Goal: Information Seeking & Learning: Find specific fact

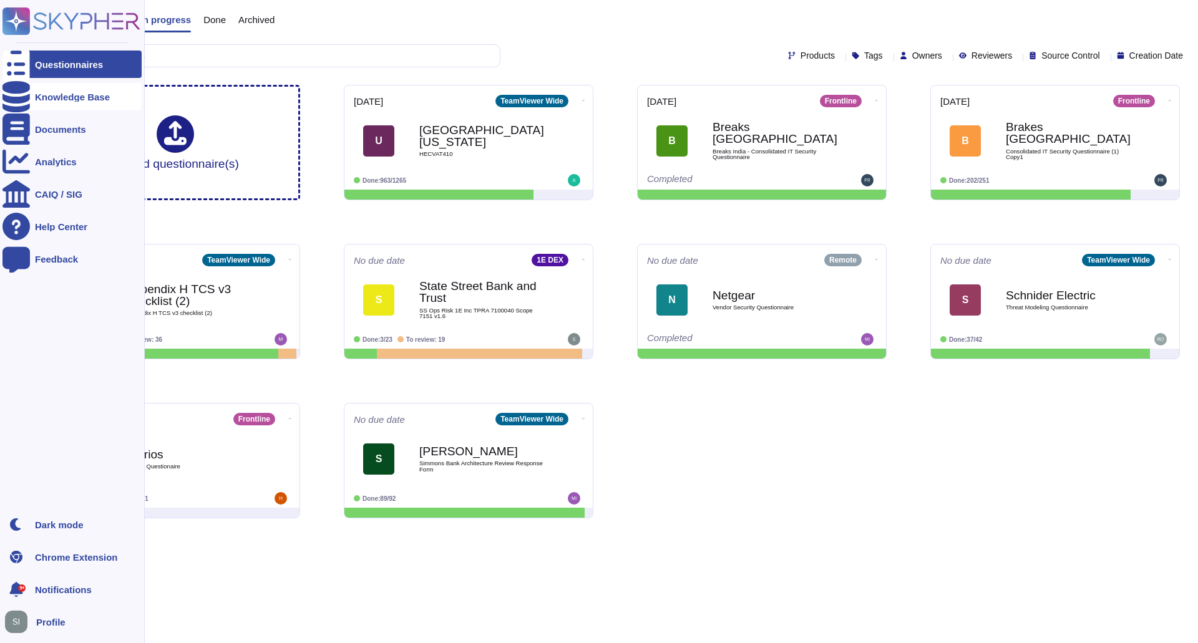
click at [71, 105] on div "Knowledge Base" at bounding box center [71, 96] width 139 height 27
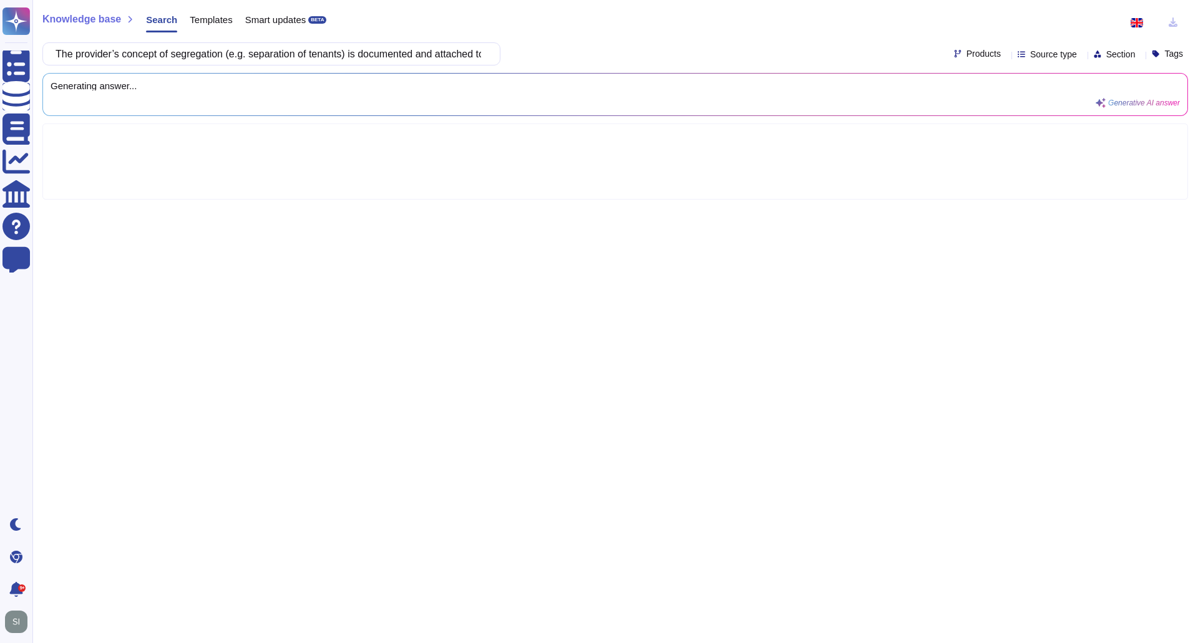
scroll to position [0, 636]
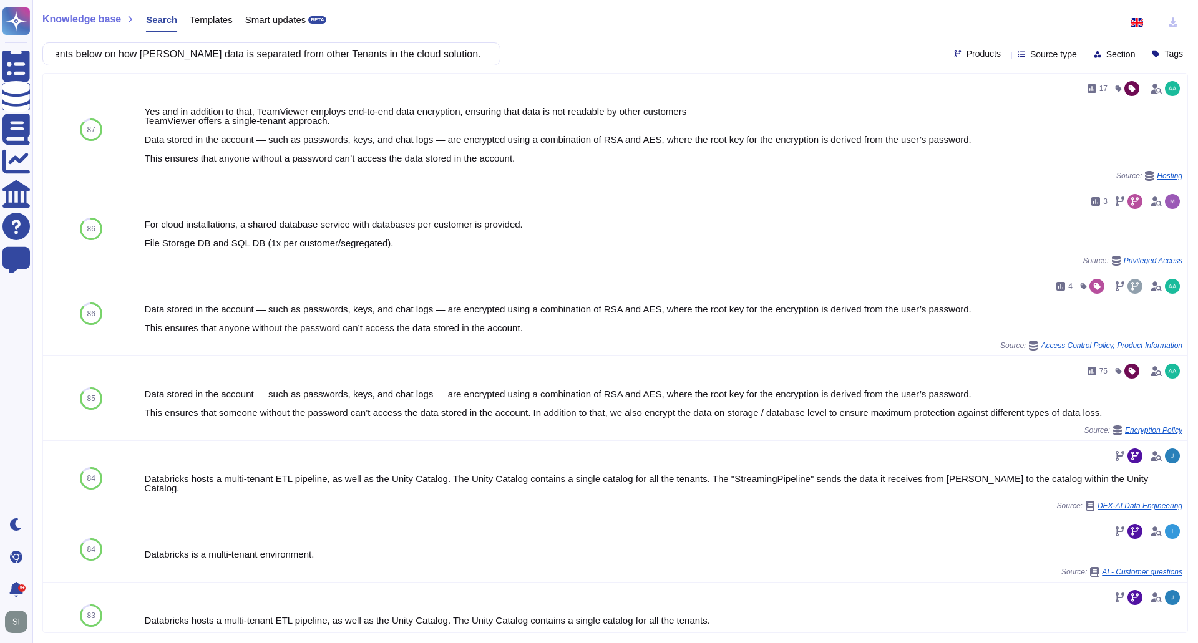
click at [1006, 55] on icon at bounding box center [1006, 55] width 0 height 0
click at [943, 118] on div at bounding box center [939, 114] width 13 height 28
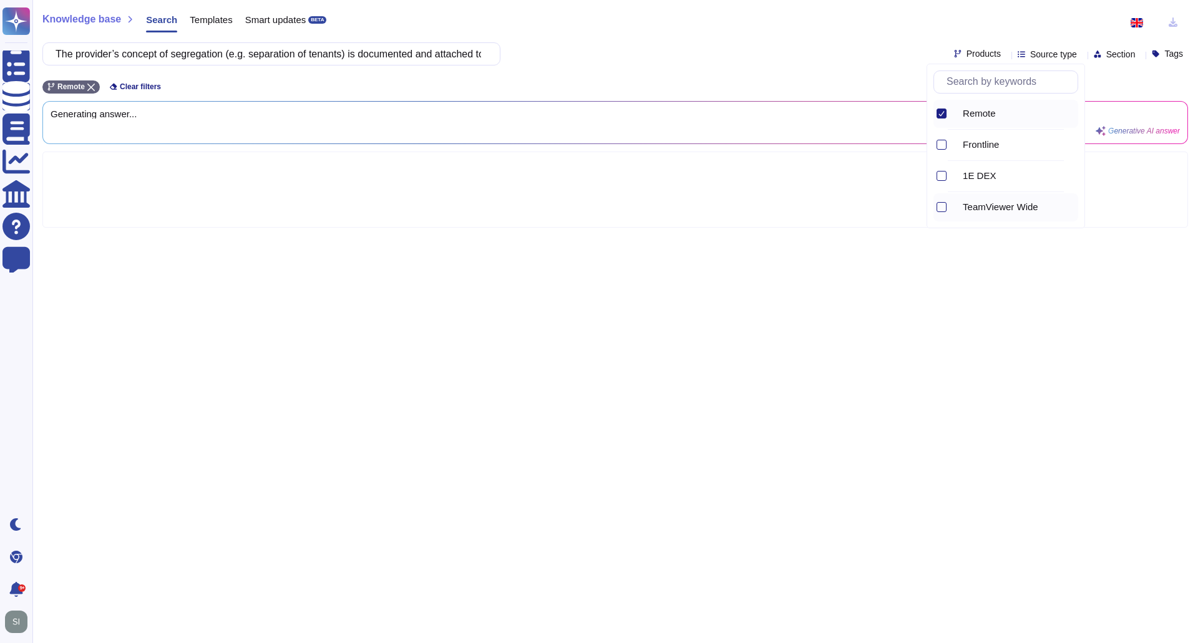
click at [943, 201] on div at bounding box center [939, 207] width 13 height 28
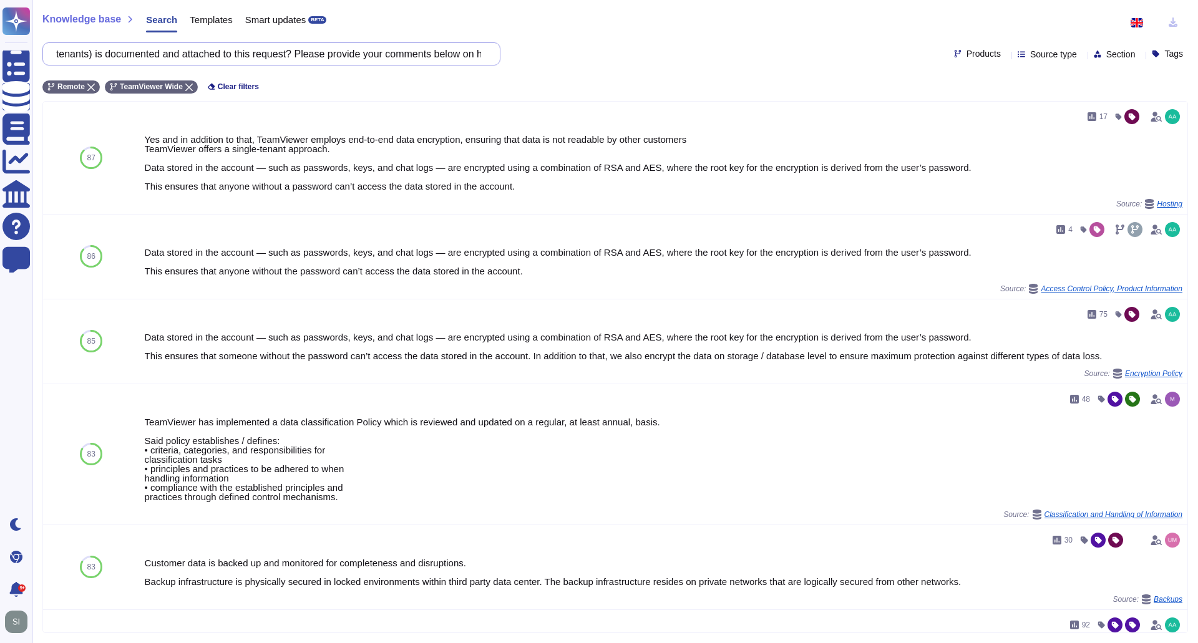
drag, startPoint x: 67, startPoint y: 55, endPoint x: 527, endPoint y: 58, distance: 460.4
click at [527, 58] on div "The provider’s concept of segregation (e.g. separation of tenants) is documente…" at bounding box center [614, 53] width 1145 height 23
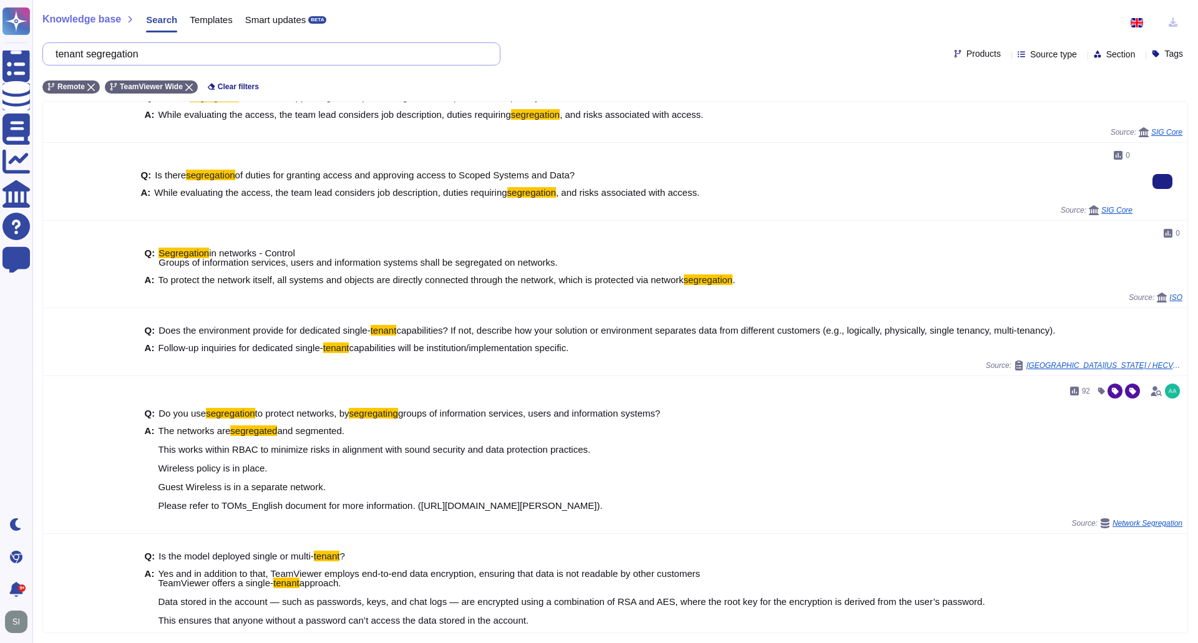
scroll to position [188, 0]
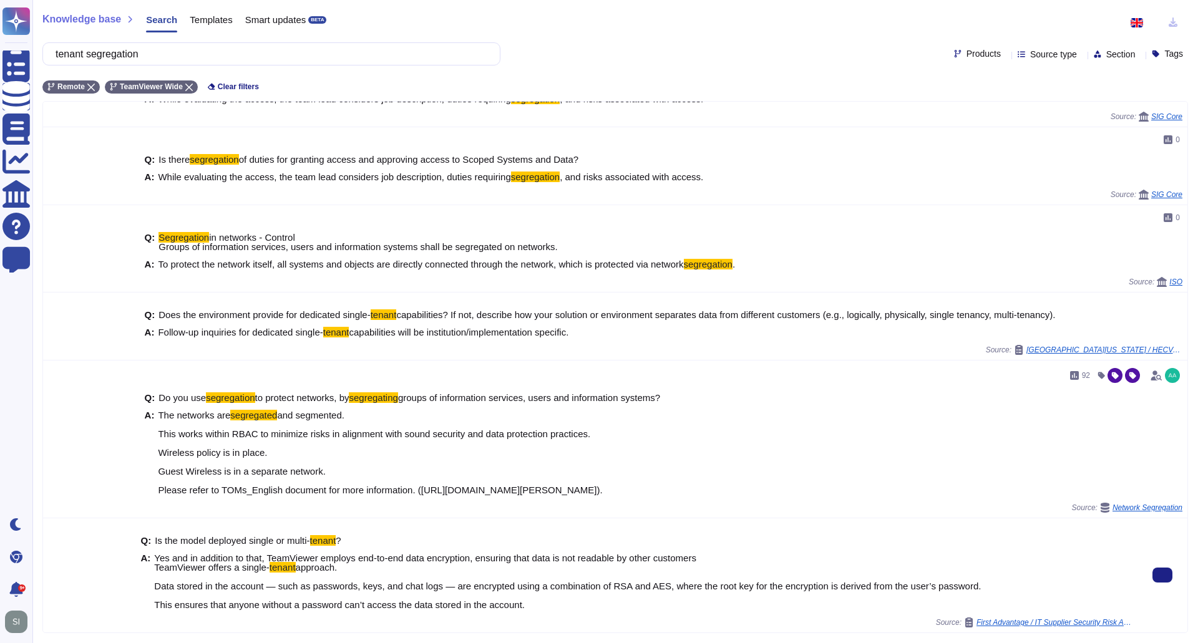
drag, startPoint x: 523, startPoint y: 609, endPoint x: 267, endPoint y: 558, distance: 261.4
click at [267, 558] on div "Q: Is the model deployed single or multi- tenant ? A: Yes and in addition to th…" at bounding box center [636, 572] width 992 height 89
copy span "TeamViewer employs end-to-end data encryption, ensuring that data is not readab…"
drag, startPoint x: 168, startPoint y: 52, endPoint x: -61, endPoint y: 52, distance: 228.9
click at [0, 52] on html "Questionnaires Knowledge Base Documents Analytics CAIQ / SIG Help Center Feedba…" at bounding box center [599, 321] width 1198 height 643
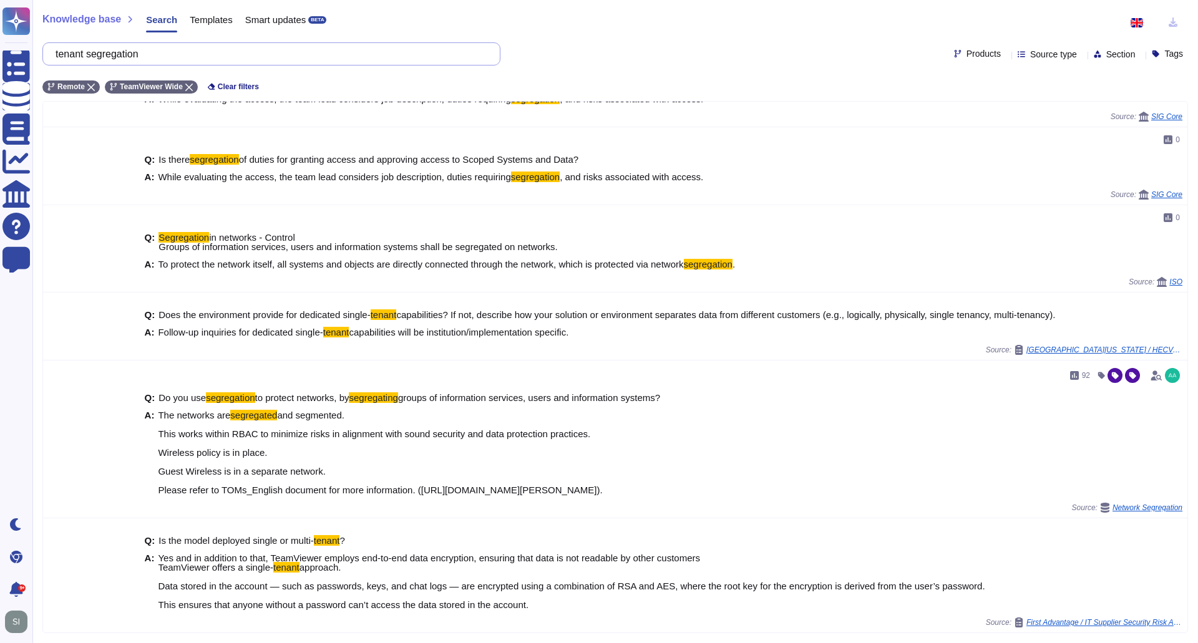
paste input "Are all connections secure? (HTTPS, SFTP, RFC, others secure protocols). Please…"
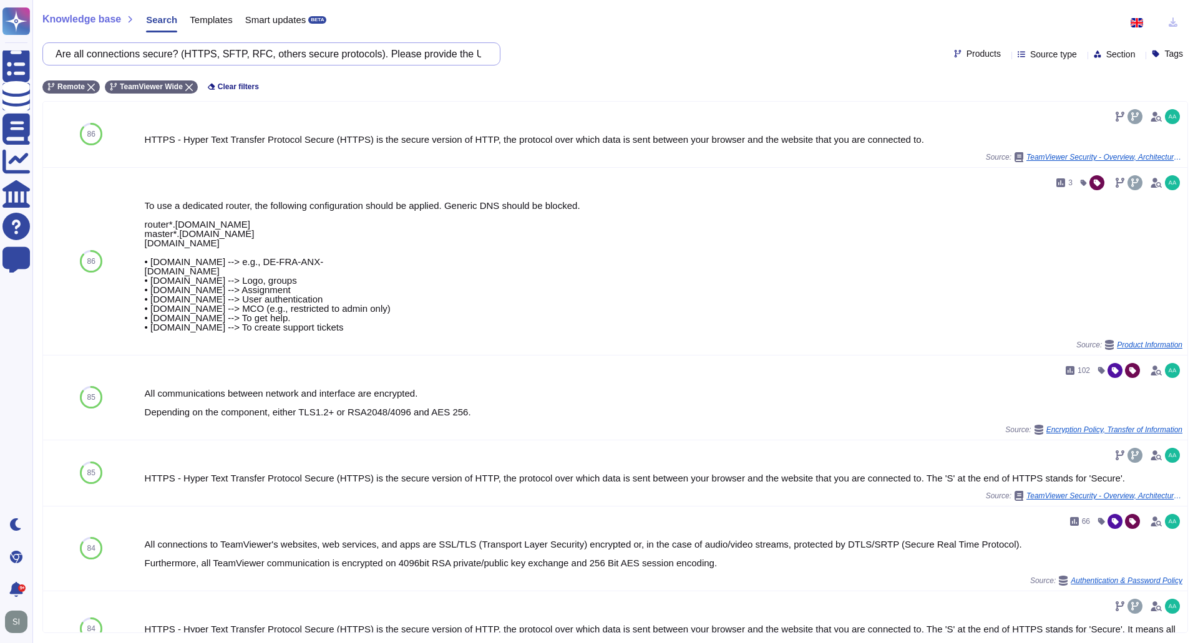
scroll to position [0, 548]
drag, startPoint x: 66, startPoint y: 53, endPoint x: 735, endPoint y: 57, distance: 670.0
click at [734, 57] on div "Are all connections secure? (HTTPS, SFTP, RFC, others secure protocols). Please…" at bounding box center [614, 53] width 1145 height 23
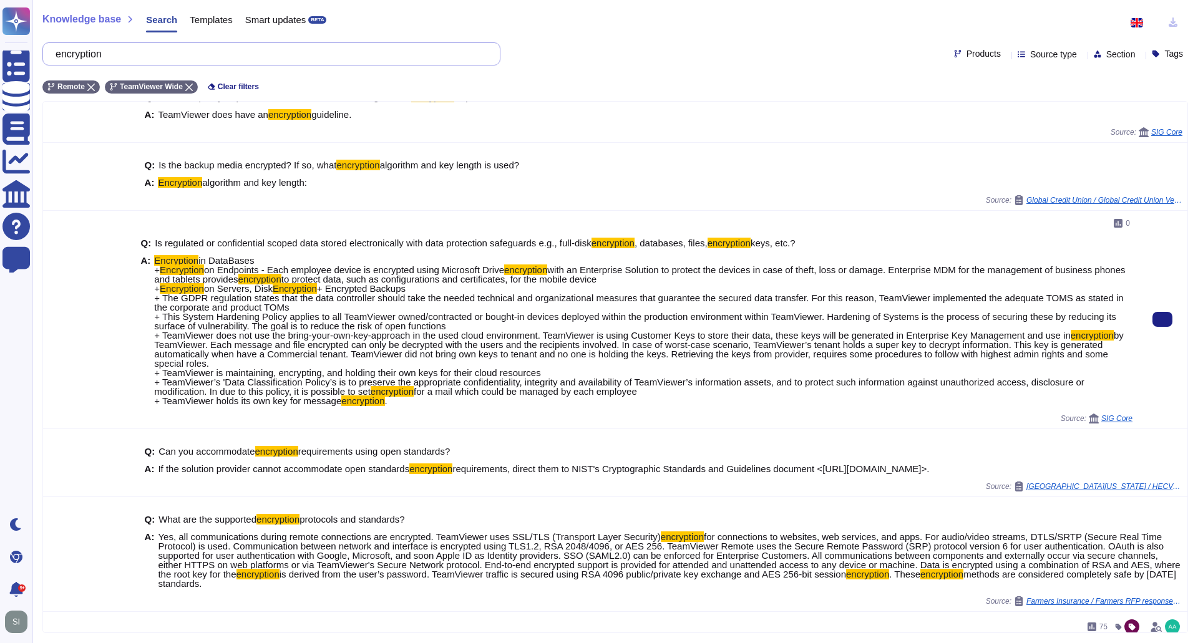
scroll to position [312, 0]
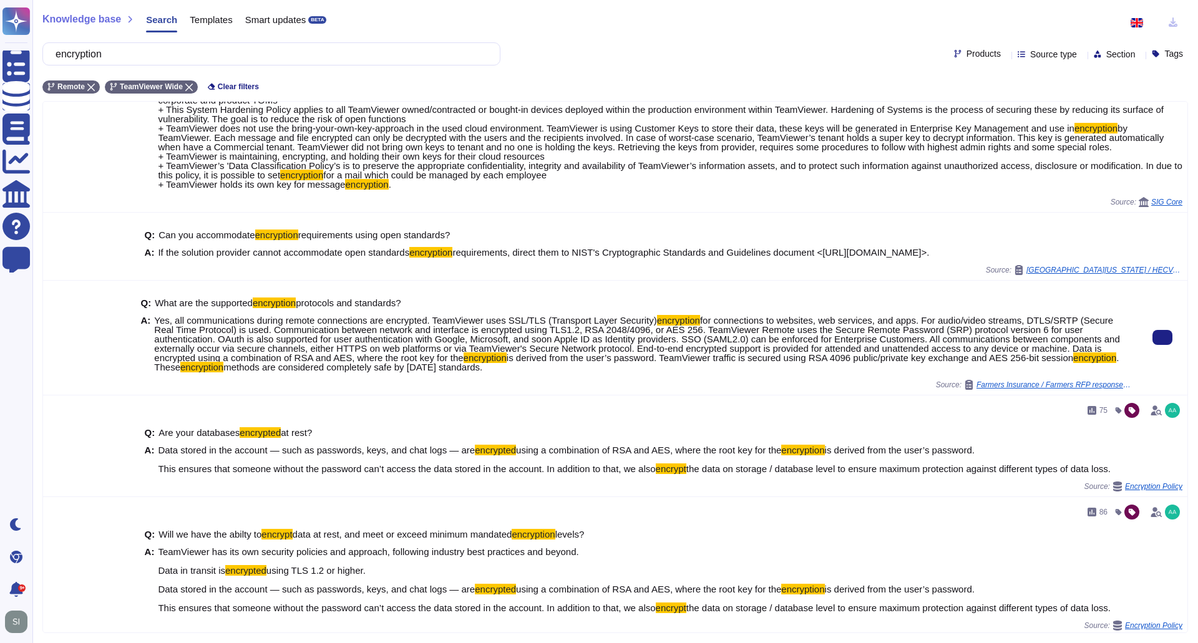
drag, startPoint x: 411, startPoint y: 379, endPoint x: 173, endPoint y: 329, distance: 243.5
click at [173, 329] on span "Yes, all communications during remote connections are encrypted. TeamViewer use…" at bounding box center [643, 344] width 978 height 56
copy span "lor ipsumdolorsita consec adipis elitseddoei tem incididun. UtlaBoreet dolo MAG…"
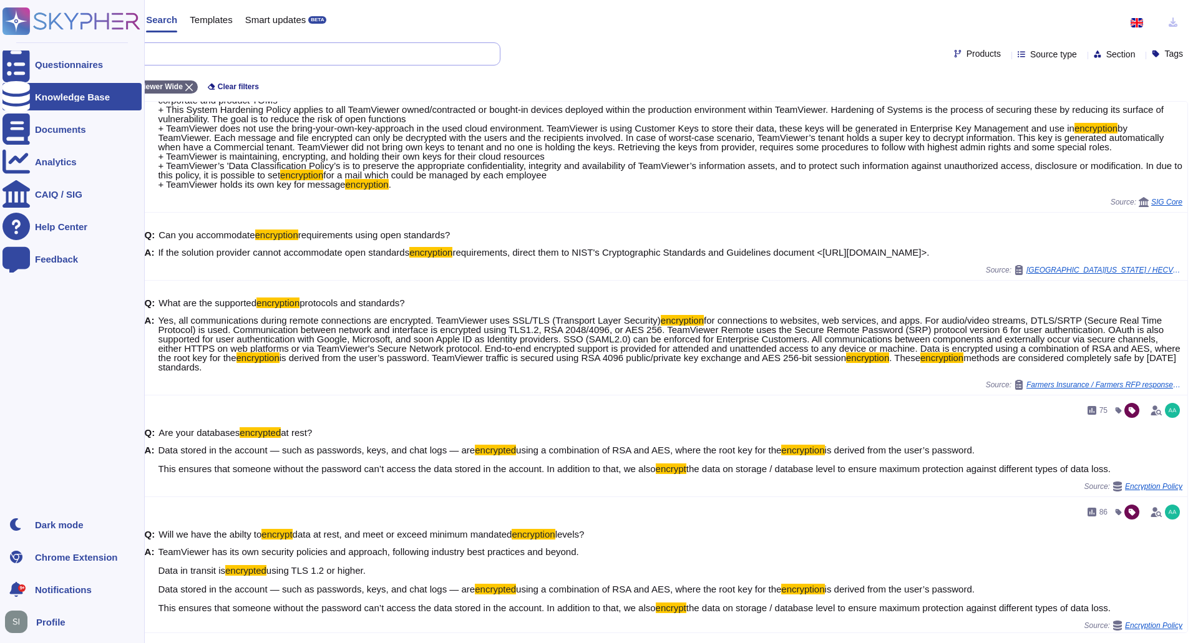
drag, startPoint x: 202, startPoint y: 54, endPoint x: 2, endPoint y: 42, distance: 200.0
click at [2, 42] on div "Questionnaires Knowledge Base Documents Analytics CAIQ / SIG Help Center Feedba…" at bounding box center [599, 321] width 1198 height 643
paste input "Is there an adequate backup concept and procedures established and documented t…"
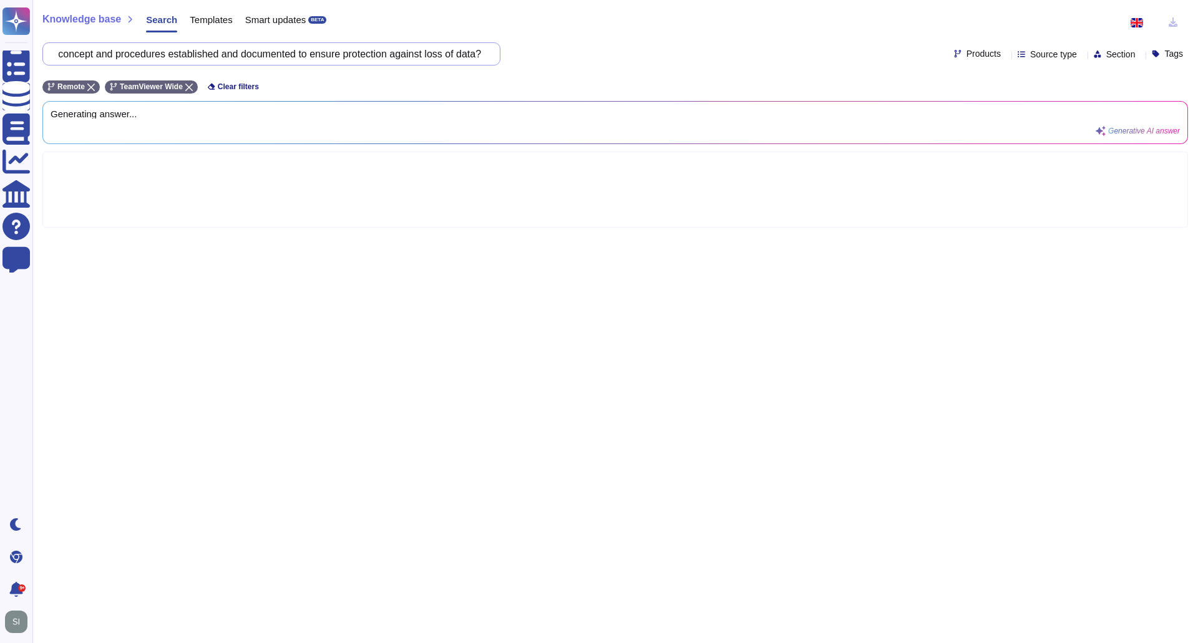
scroll to position [0, 131]
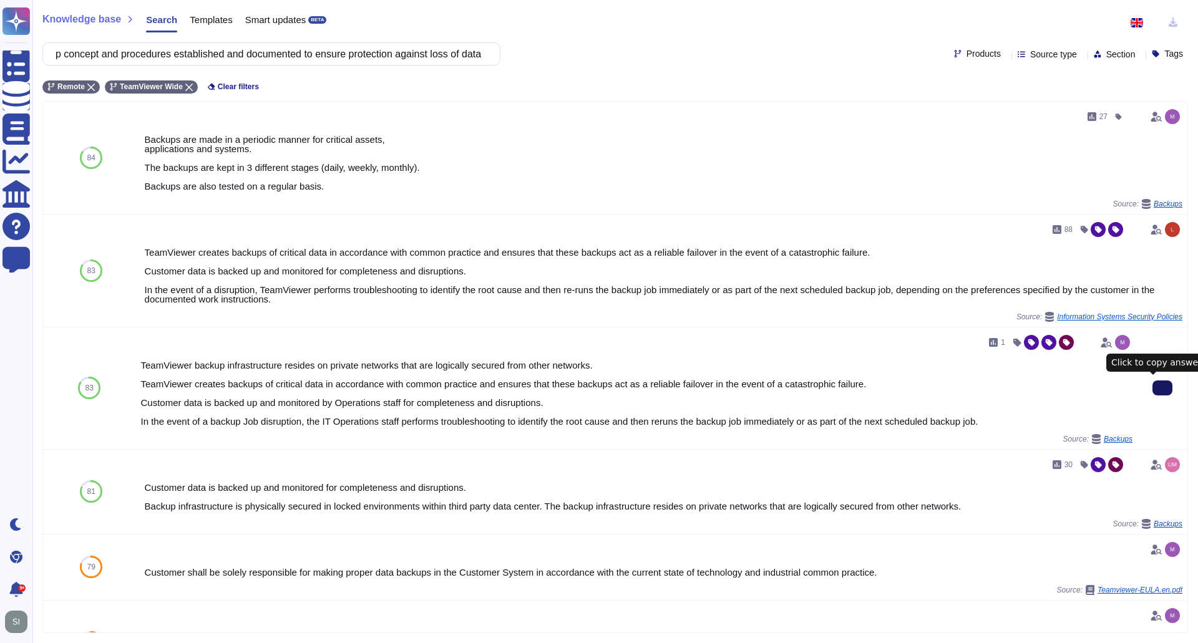
click at [1152, 392] on button at bounding box center [1162, 388] width 20 height 15
drag, startPoint x: 66, startPoint y: 55, endPoint x: 949, endPoint y: 89, distance: 883.4
click at [948, 89] on div "Knowledge base Search Templates Smart updates BETA Is there an adequate backup …" at bounding box center [614, 321] width 1165 height 643
paste input "machine-to-machine communication?"
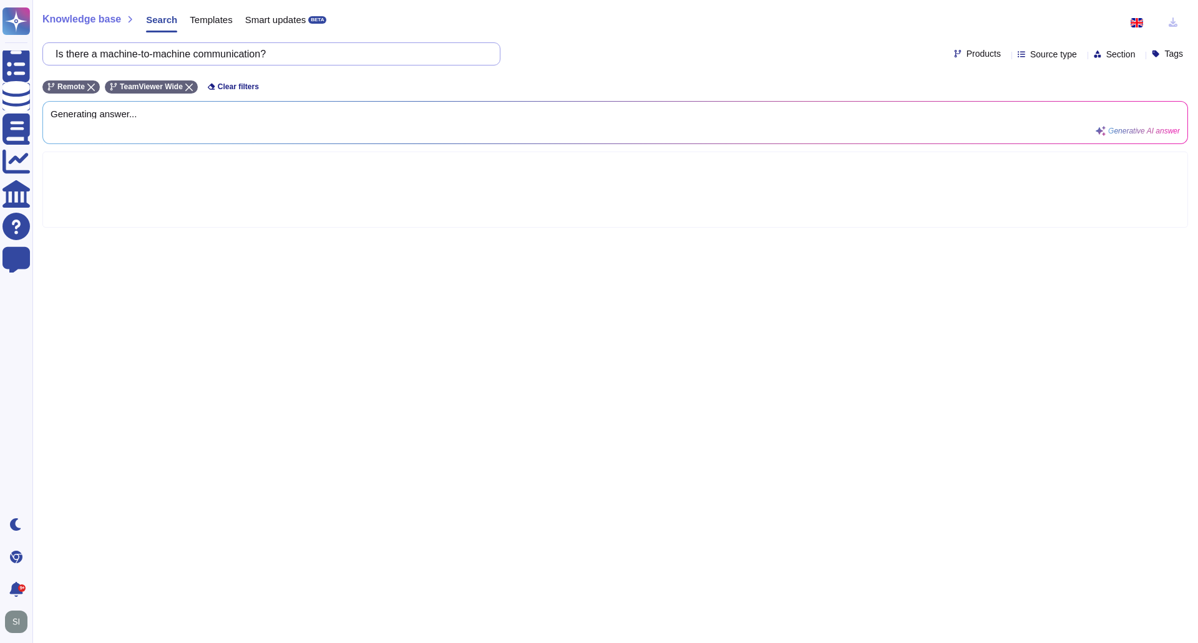
scroll to position [0, 0]
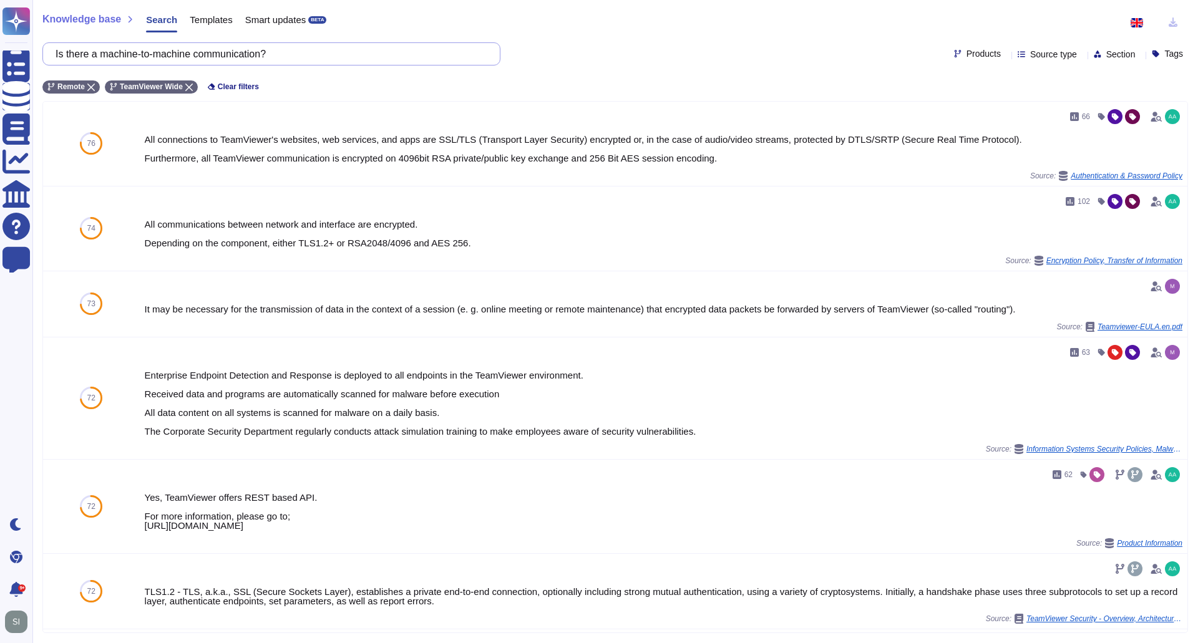
drag, startPoint x: 166, startPoint y: 42, endPoint x: -25, endPoint y: 42, distance: 190.9
click at [0, 42] on html "Questionnaires Knowledge Base Documents Analytics CAIQ / SIG Help Center Feedba…" at bounding box center [599, 321] width 1198 height 643
paste input "How long is data going to be stored"
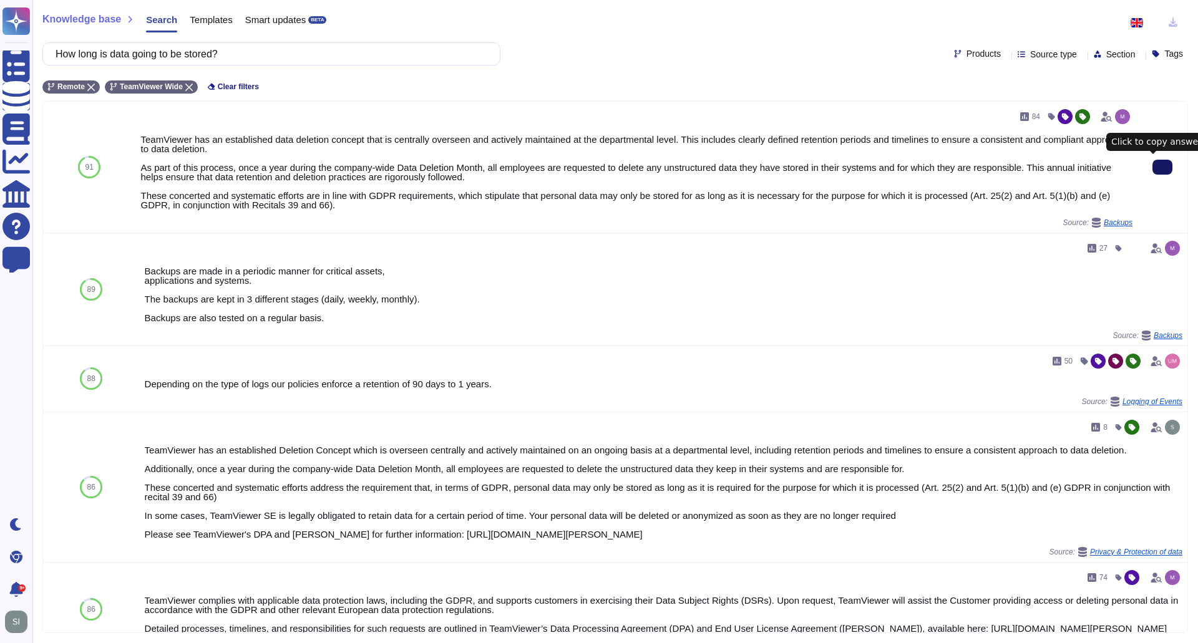
type input "How long is data going to be stored?"
